Goal: Book appointment/travel/reservation

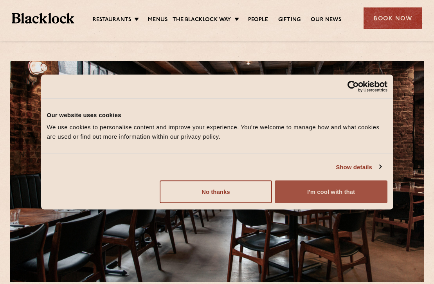
click at [326, 191] on button "I'm cool with that" at bounding box center [331, 191] width 112 height 23
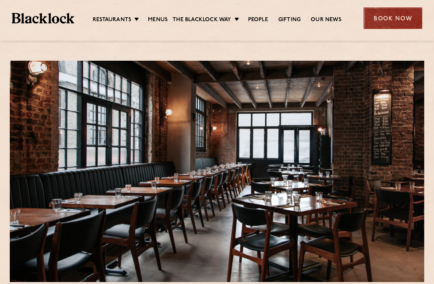
click at [380, 22] on div "Book Now" at bounding box center [392, 18] width 59 height 22
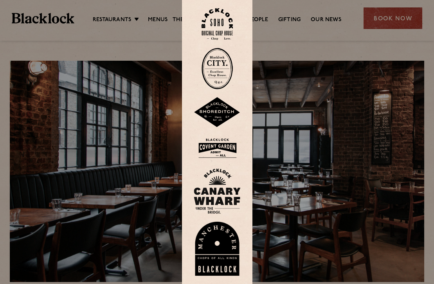
click at [216, 116] on img at bounding box center [217, 112] width 47 height 31
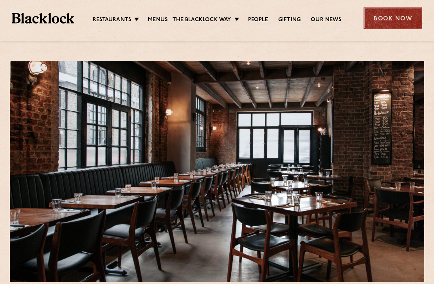
click at [386, 17] on div "Book Now" at bounding box center [392, 18] width 59 height 22
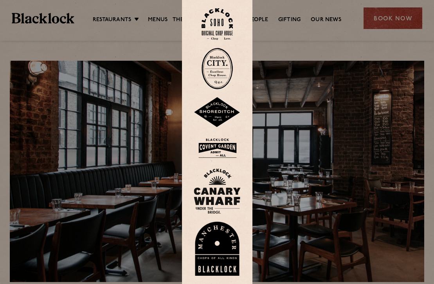
click at [215, 107] on img at bounding box center [217, 112] width 47 height 31
